Goal: Information Seeking & Learning: Learn about a topic

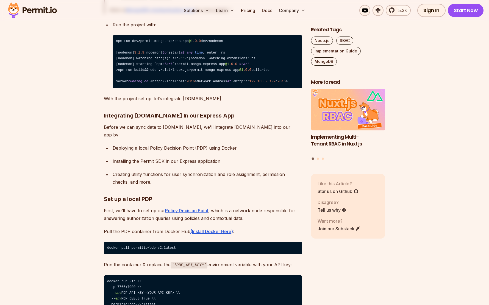
drag, startPoint x: 104, startPoint y: 131, endPoint x: 197, endPoint y: 131, distance: 93.2
copy h2 "Setting Up the Project"
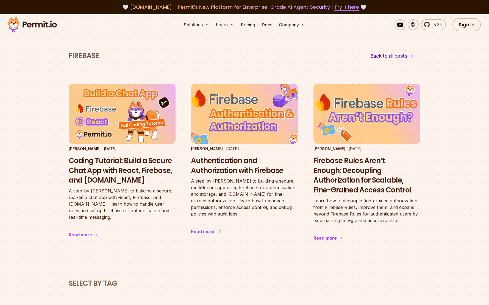
click at [230, 162] on h3 "Authentication and Authorization with Firebase" at bounding box center [244, 166] width 107 height 20
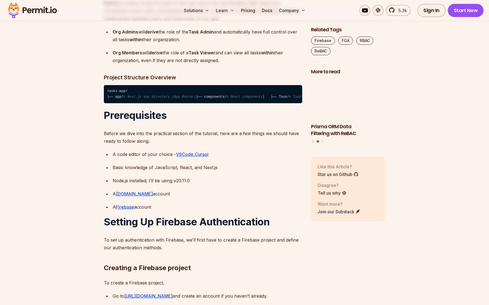
scroll to position [988, 0]
